Goal: Transaction & Acquisition: Purchase product/service

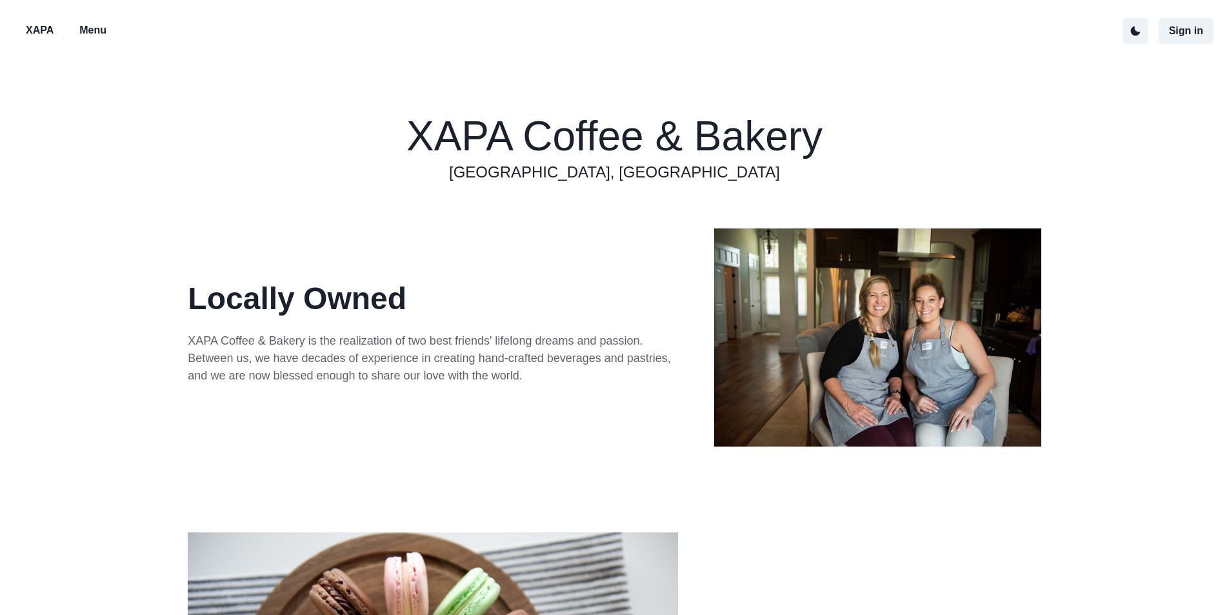
click at [98, 30] on p "Menu" at bounding box center [92, 30] width 27 height 15
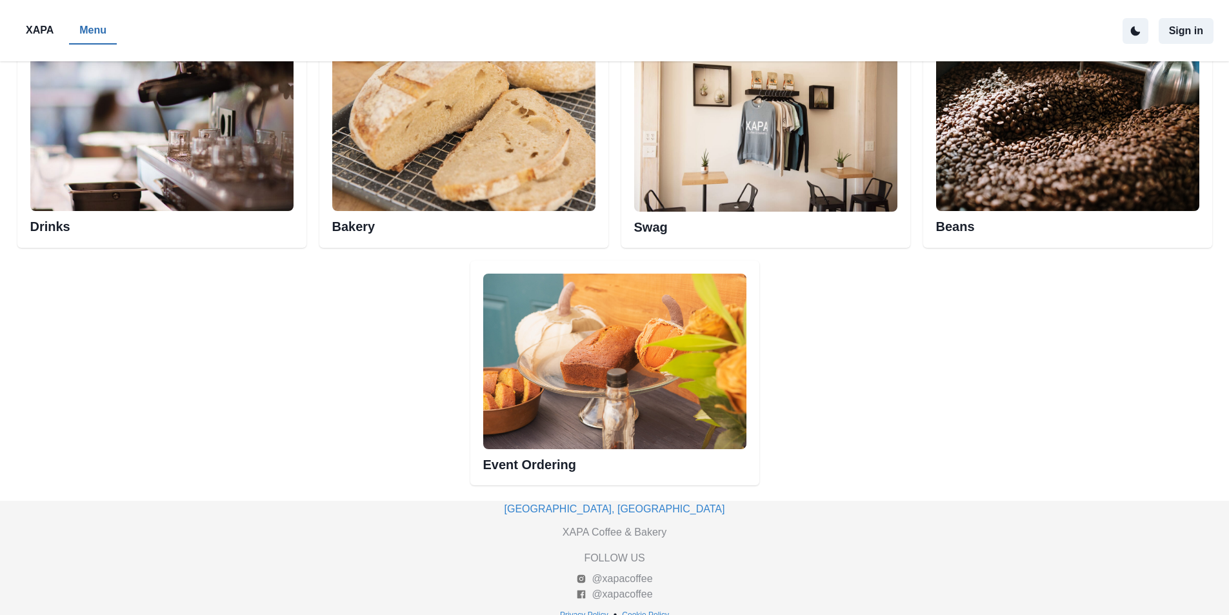
scroll to position [657, 0]
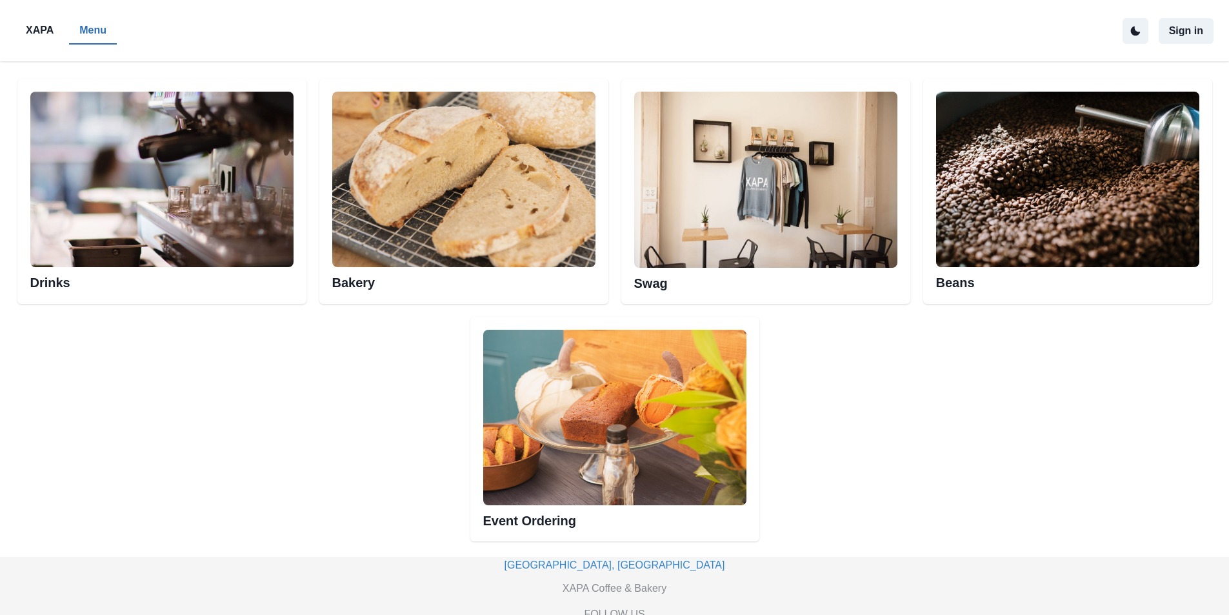
click at [294, 234] on img at bounding box center [161, 179] width 263 height 175
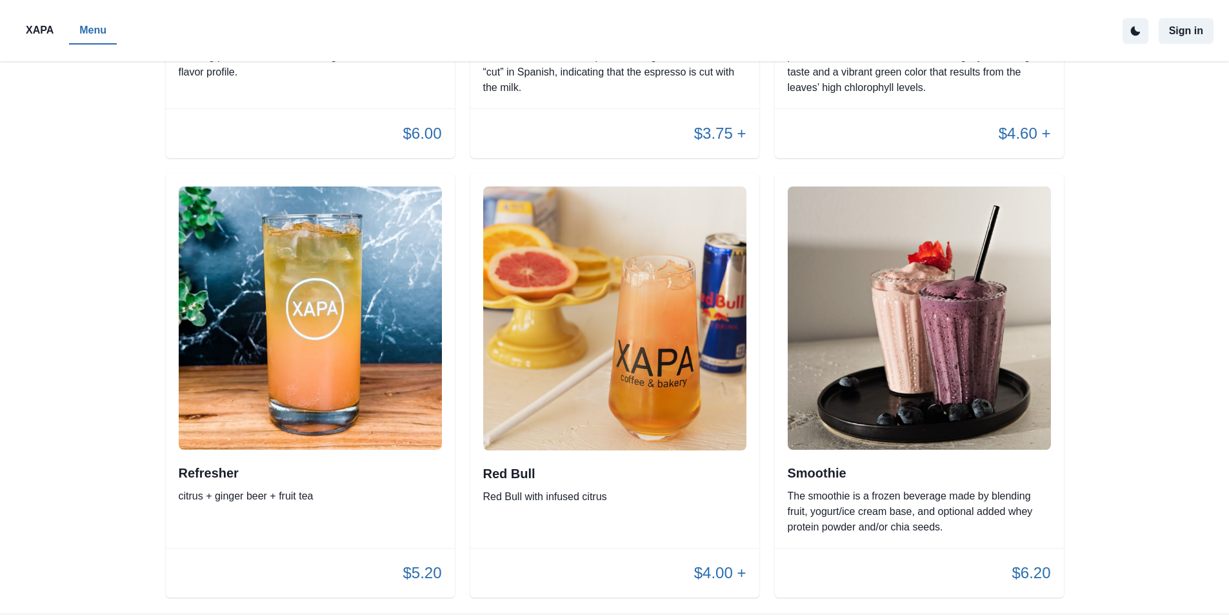
scroll to position [2753, 0]
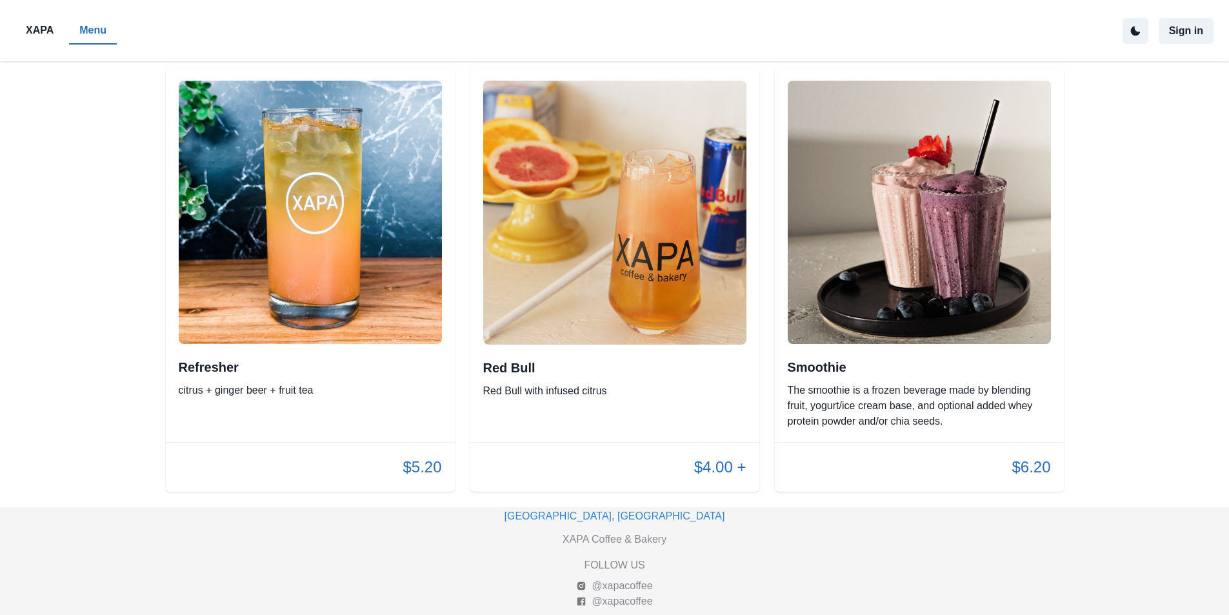
click at [46, 27] on p "XAPA" at bounding box center [40, 30] width 28 height 15
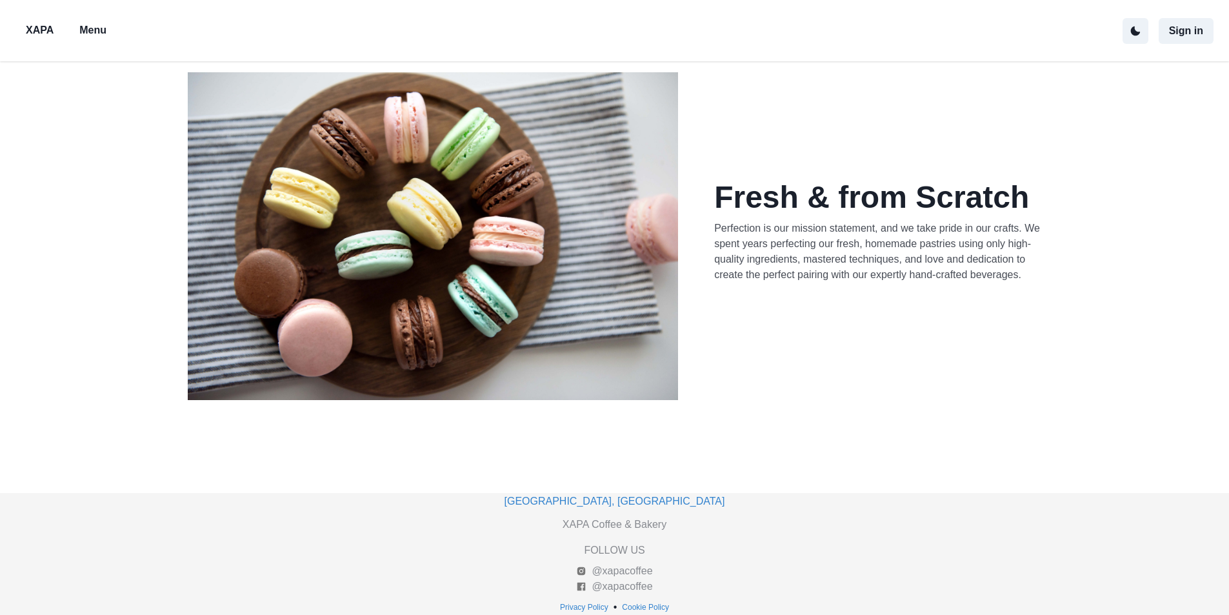
scroll to position [461, 0]
click at [99, 31] on p "Menu" at bounding box center [92, 30] width 27 height 15
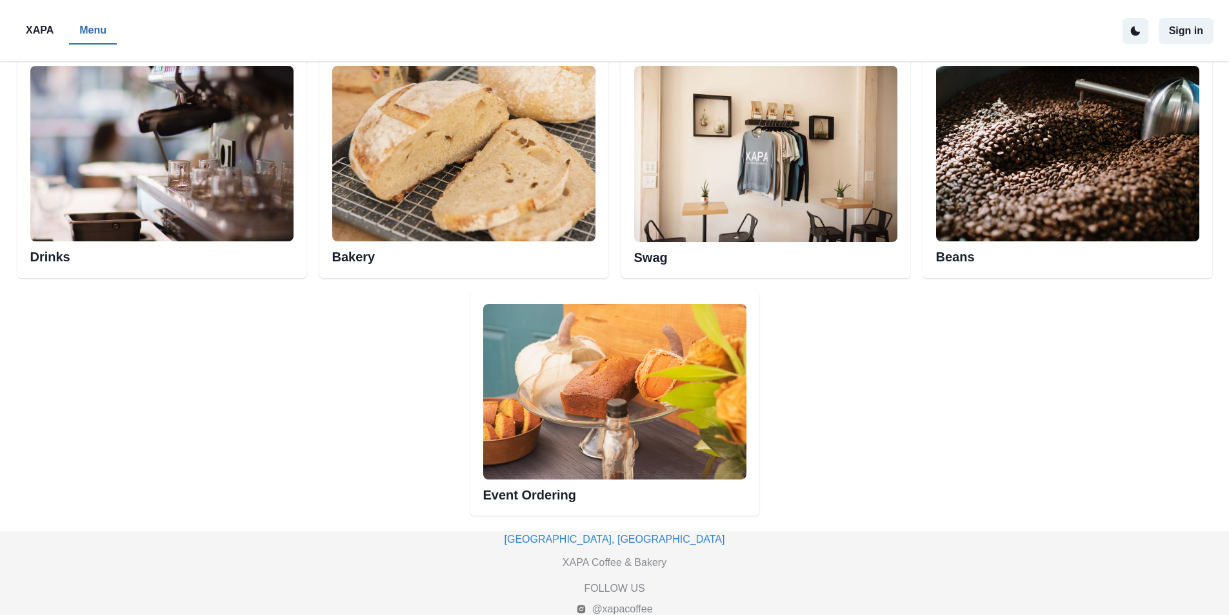
scroll to position [710, 0]
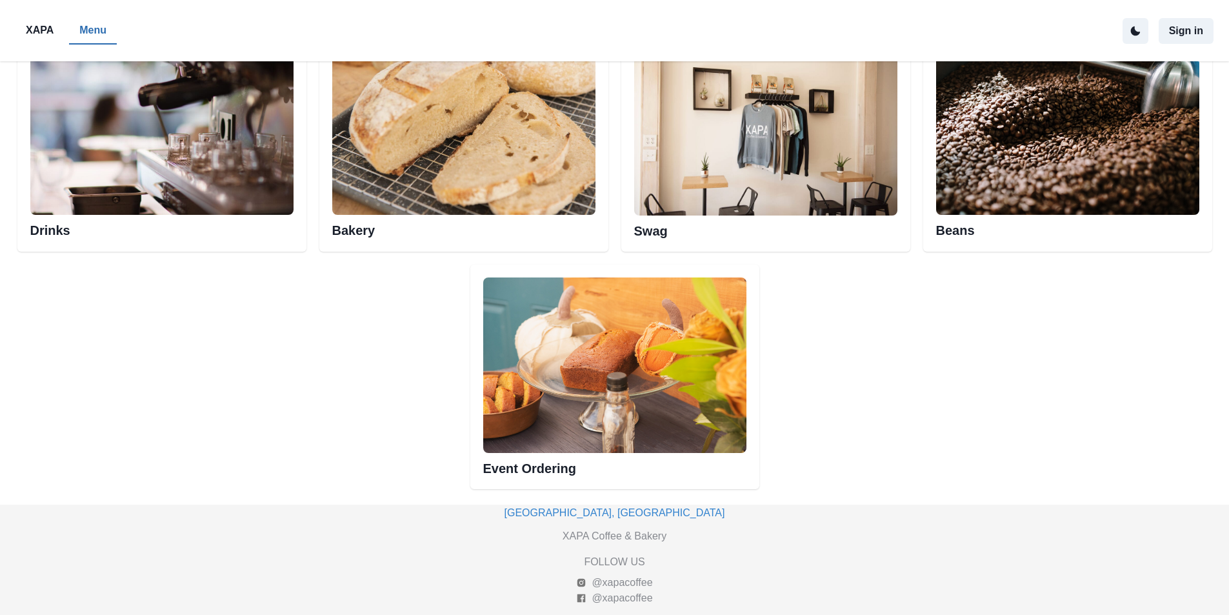
click at [500, 191] on img at bounding box center [463, 126] width 263 height 175
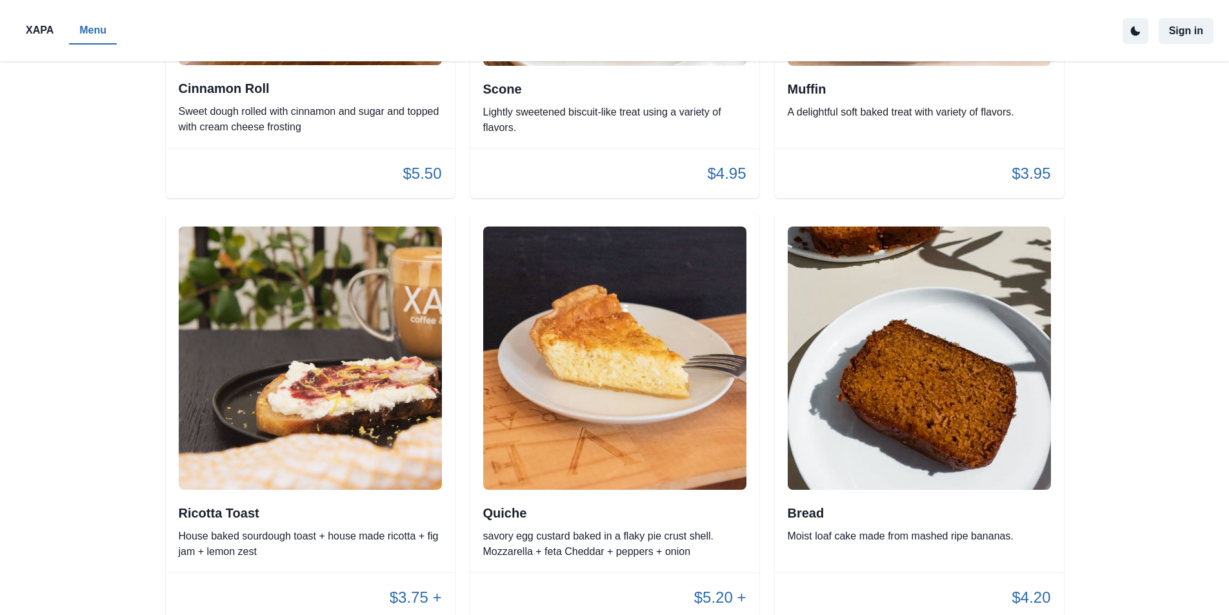
scroll to position [2129, 0]
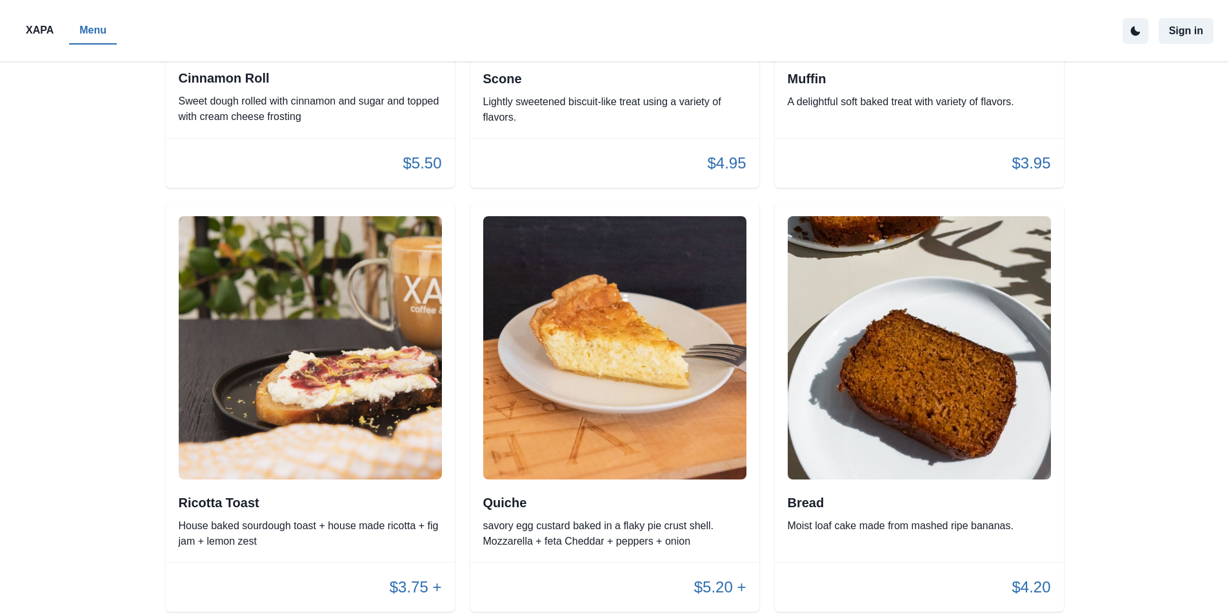
click at [641, 319] on img at bounding box center [614, 347] width 263 height 263
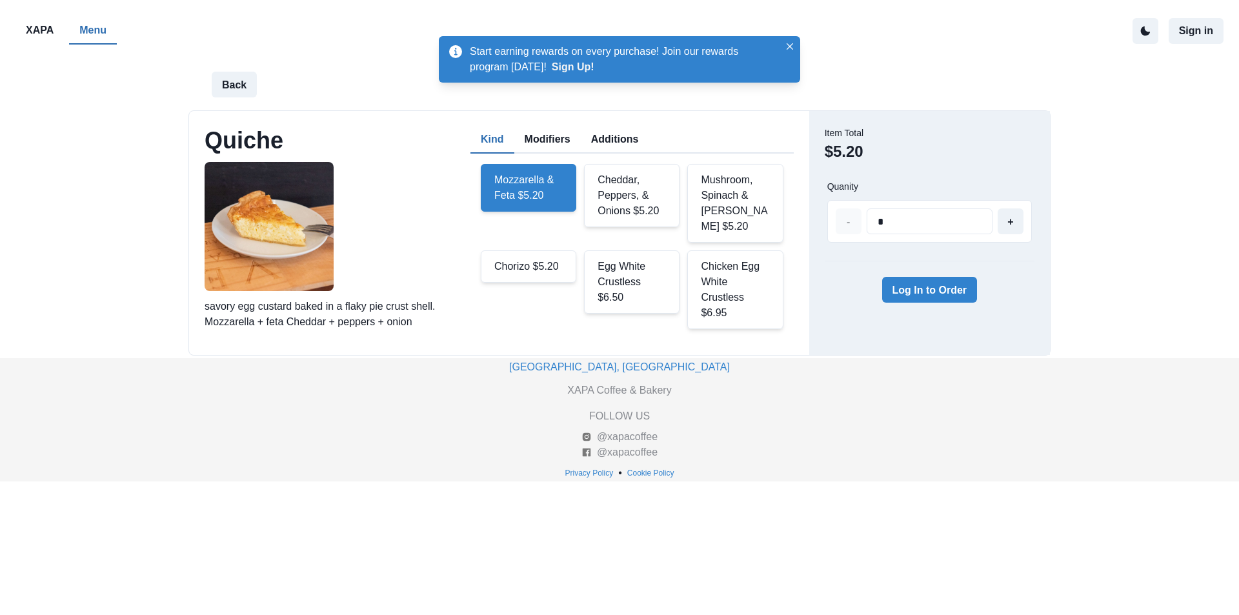
click at [634, 187] on div "Cheddar, Peppers, & Onions $5.20" at bounding box center [631, 195] width 95 height 63
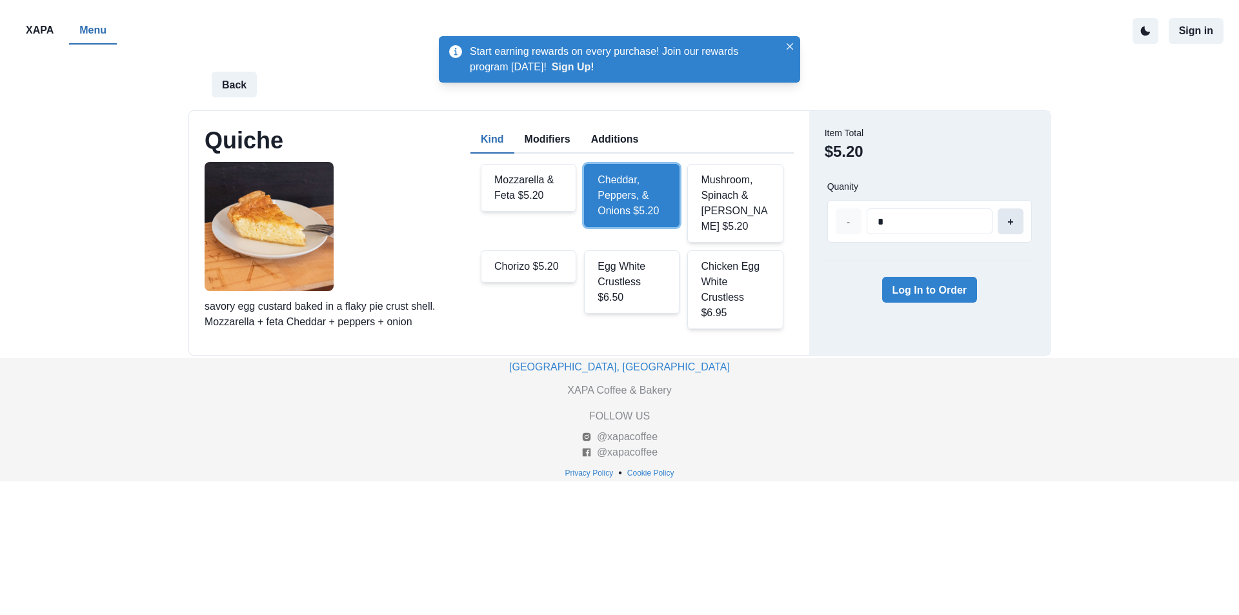
click at [1017, 220] on button "+" at bounding box center [1010, 221] width 26 height 26
type input "*"
click at [1017, 220] on button "+" at bounding box center [1010, 221] width 26 height 26
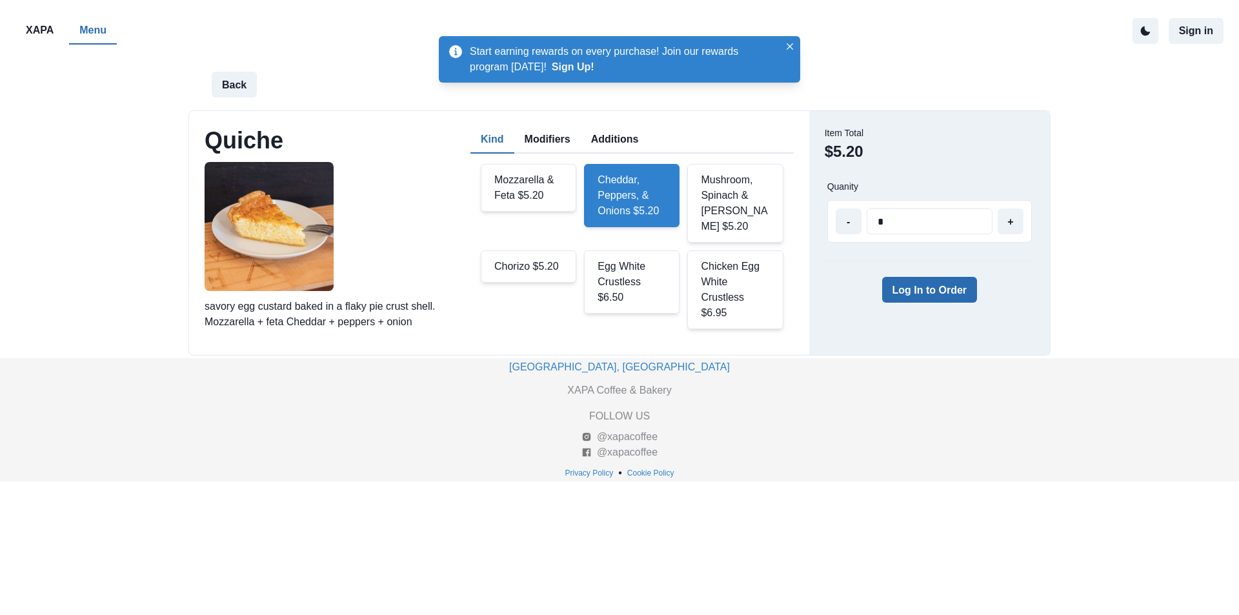
click at [940, 290] on button "Log In to Order" at bounding box center [929, 290] width 95 height 26
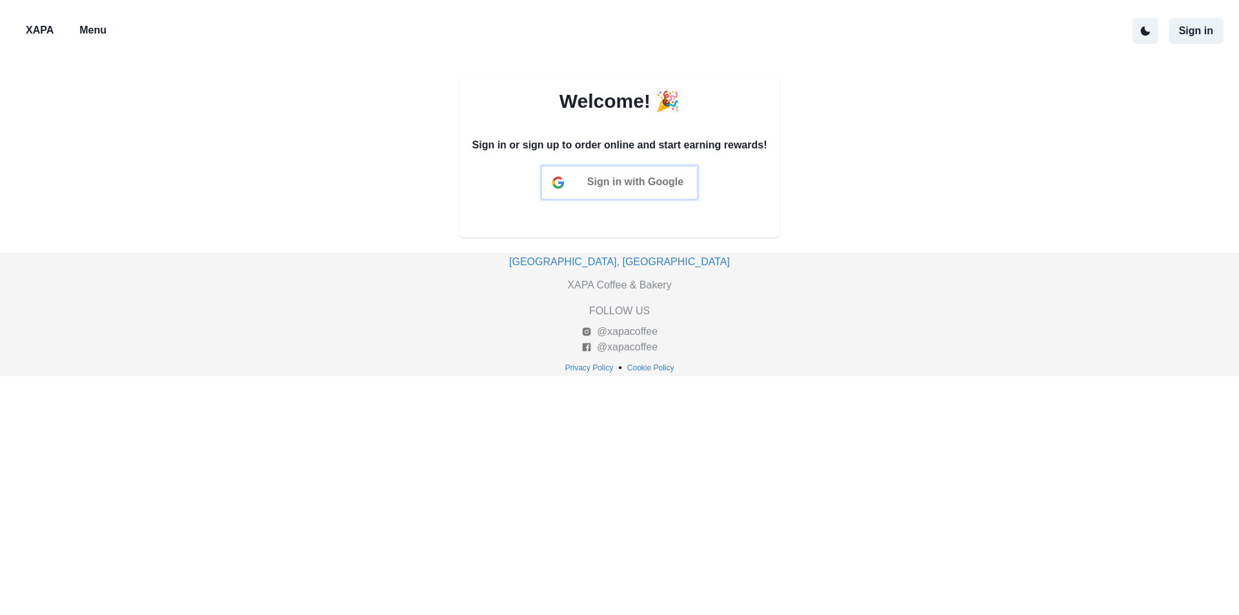
click at [612, 177] on span "Sign in with Google" at bounding box center [635, 181] width 96 height 11
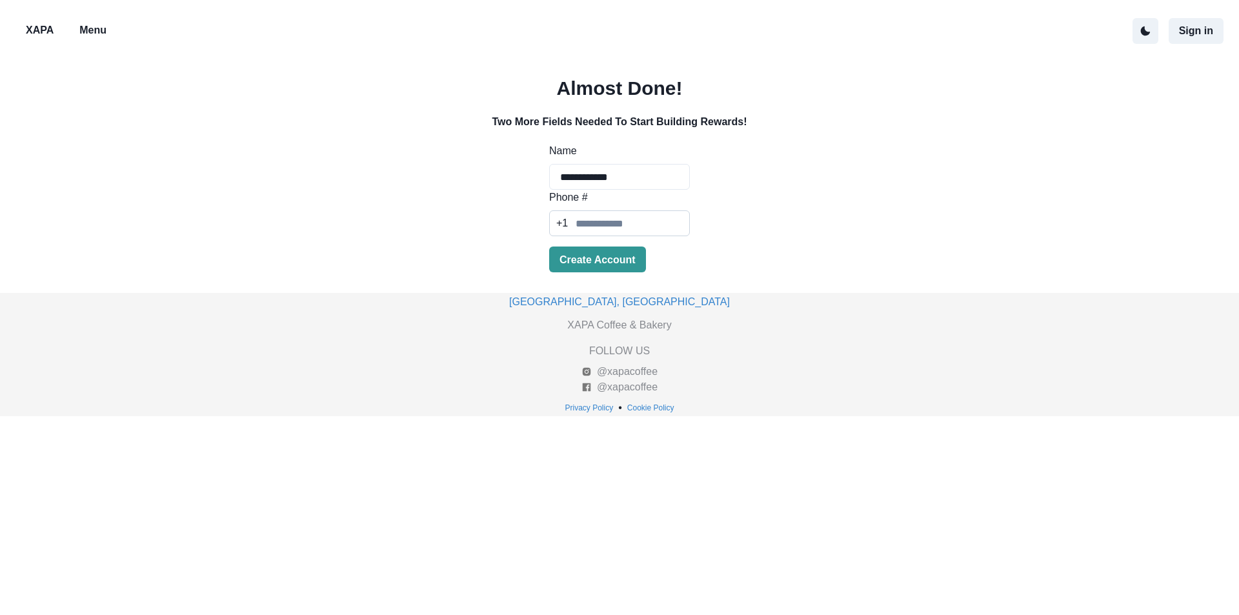
click at [623, 228] on input "Phone #" at bounding box center [619, 223] width 141 height 26
type input "**********"
click at [595, 263] on button "Create Account" at bounding box center [597, 259] width 97 height 26
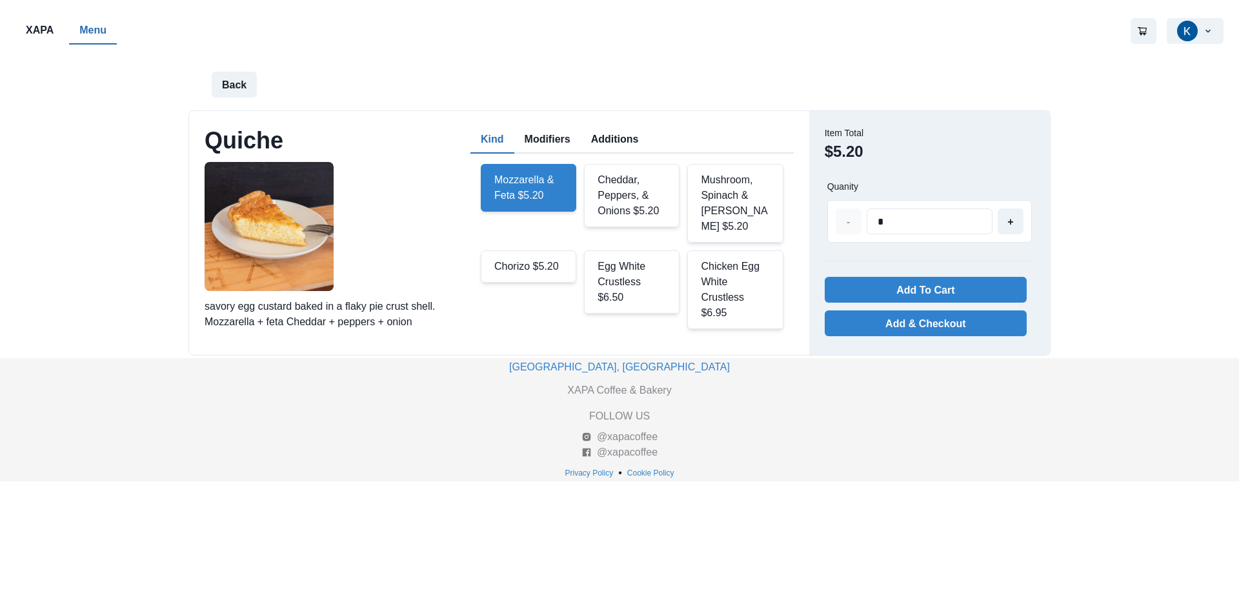
click at [626, 205] on div "Cheddar, Peppers, & Onions $5.20" at bounding box center [631, 195] width 95 height 63
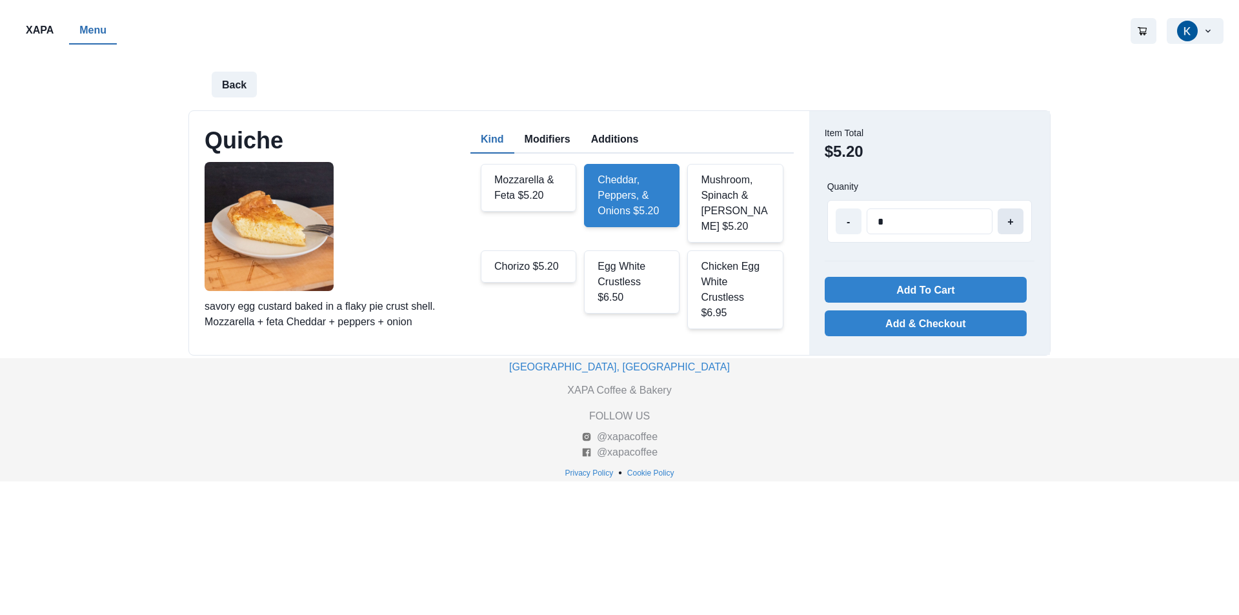
click at [1015, 224] on button "+" at bounding box center [1010, 221] width 26 height 26
click at [1015, 223] on button "+" at bounding box center [1010, 221] width 26 height 26
type input "*"
click at [1010, 225] on button "+" at bounding box center [1010, 221] width 26 height 26
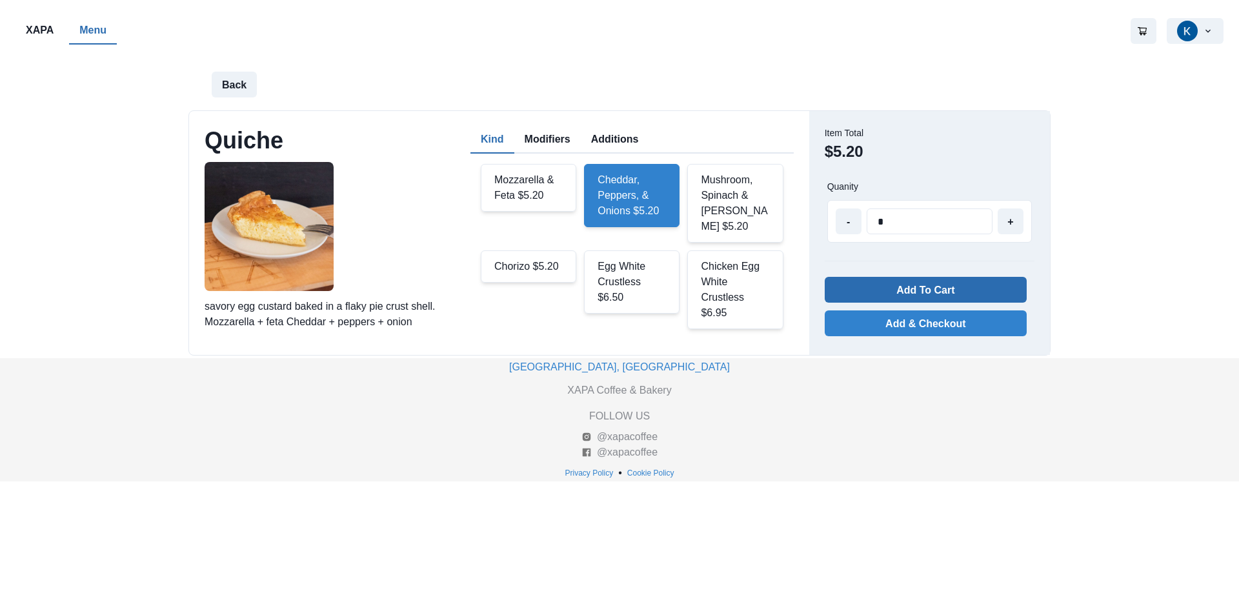
click at [941, 290] on button "Add To Cart" at bounding box center [925, 290] width 202 height 26
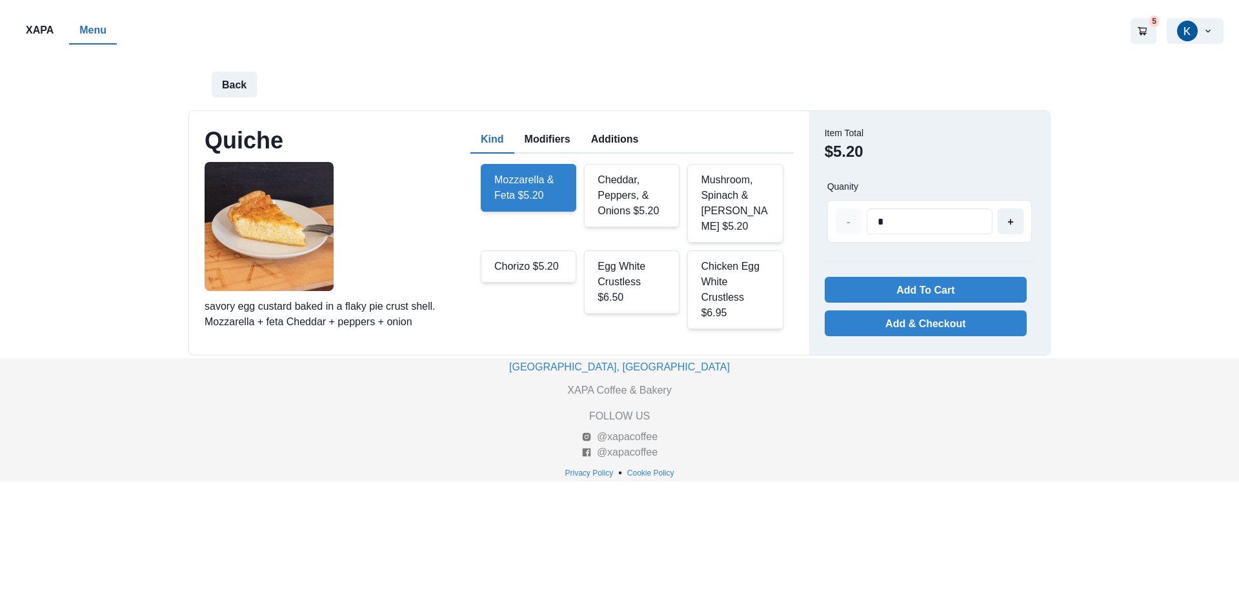
click at [739, 196] on div "Mushroom, Spinach & [PERSON_NAME] $5.20" at bounding box center [734, 203] width 95 height 79
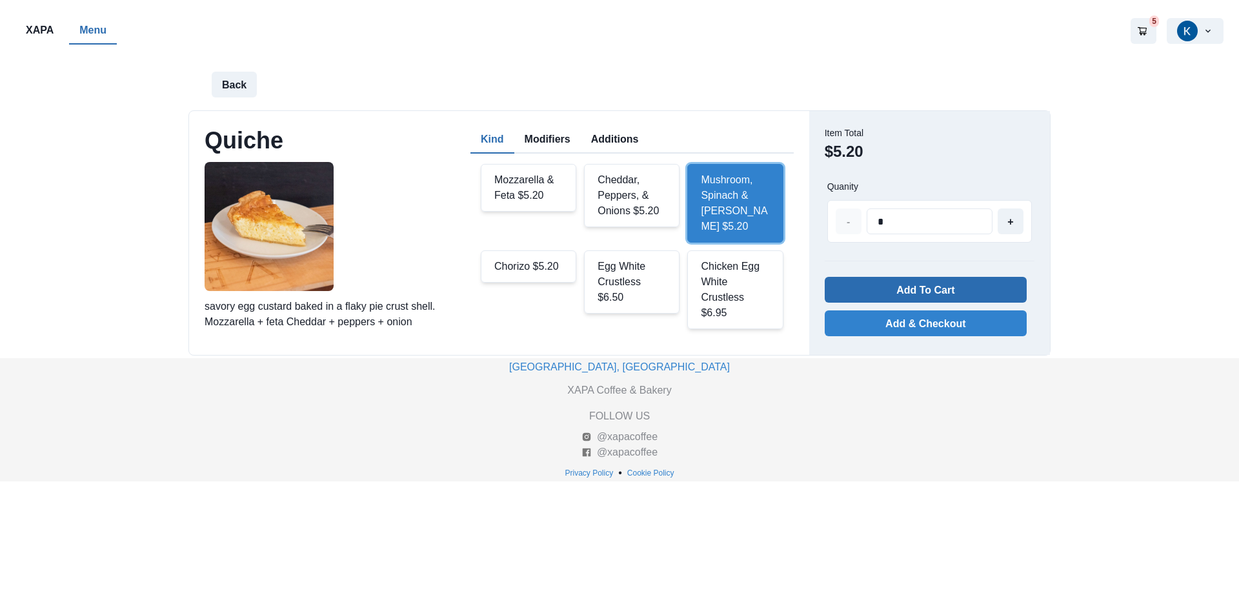
click at [938, 282] on button "Add To Cart" at bounding box center [925, 290] width 202 height 26
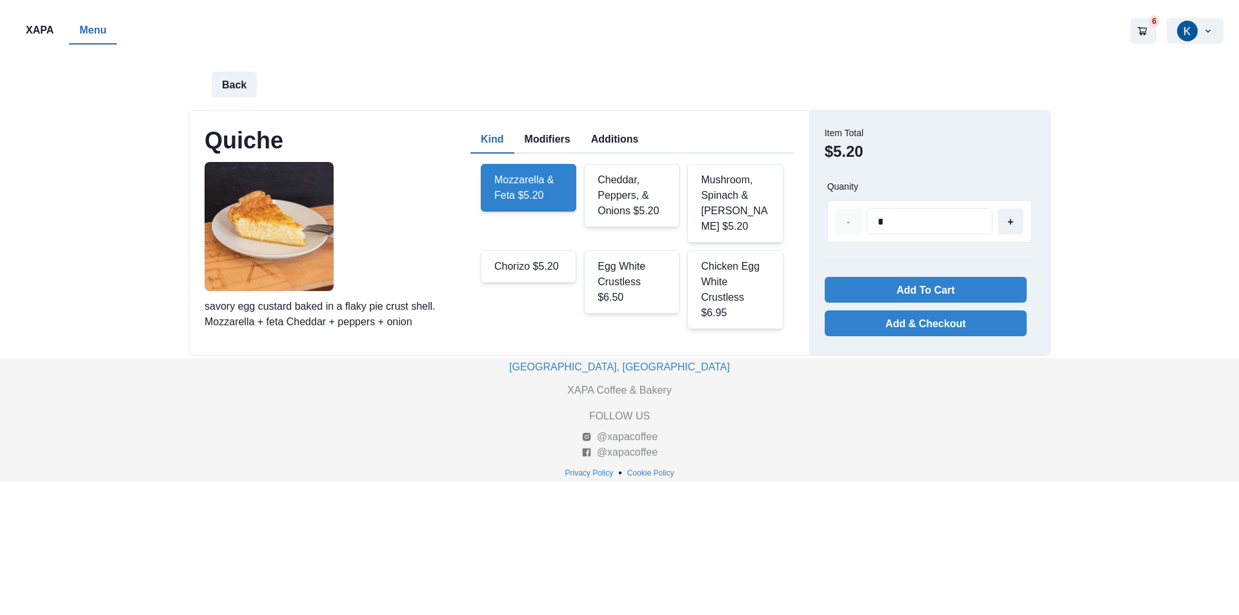
click at [534, 275] on div "Chorizo $5.20" at bounding box center [528, 266] width 95 height 32
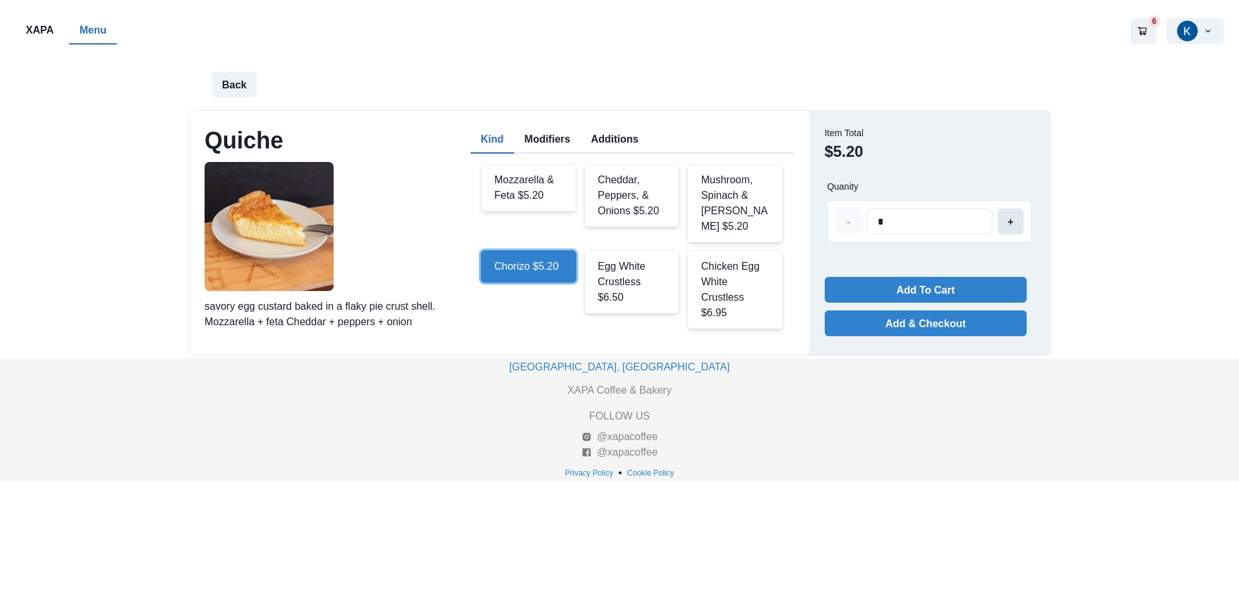
click at [1018, 222] on button "+" at bounding box center [1010, 221] width 26 height 26
type input "*"
click at [1018, 222] on button "+" at bounding box center [1010, 221] width 26 height 26
click at [947, 286] on button "Add To Cart" at bounding box center [925, 290] width 202 height 26
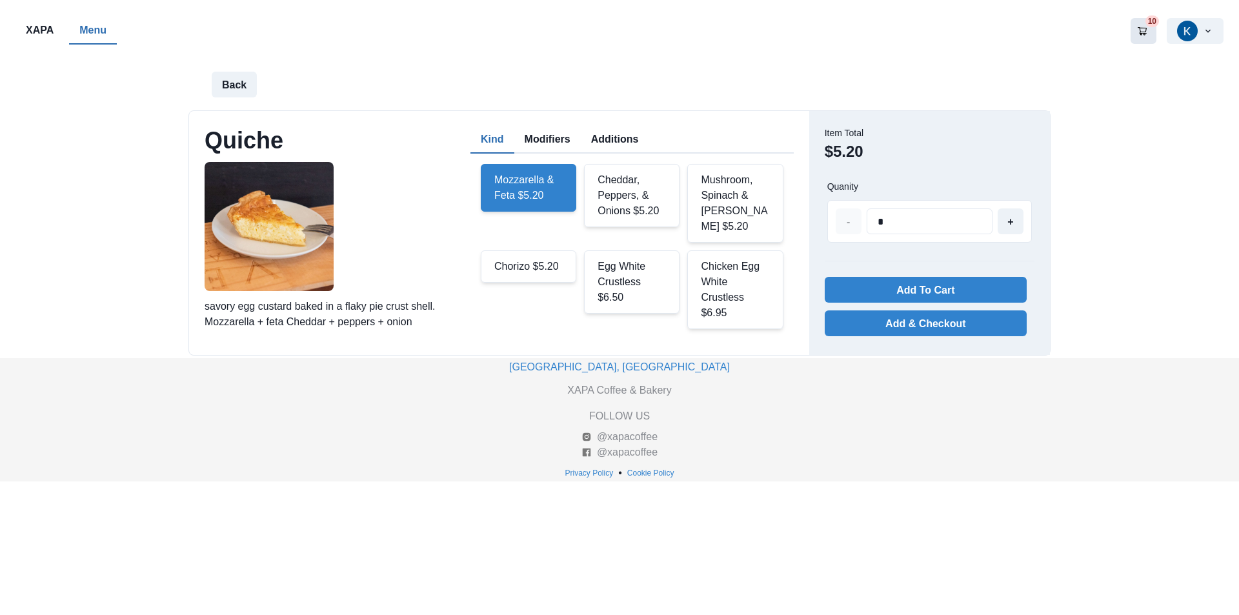
click at [1140, 31] on icon "Go to your shopping cart" at bounding box center [1141, 31] width 9 height 8
